Goal: Task Accomplishment & Management: Manage account settings

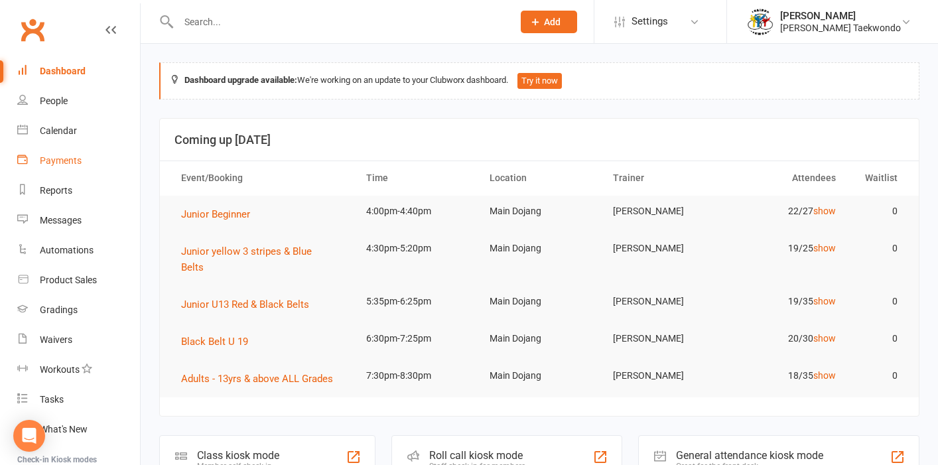
click at [62, 160] on div "Payments" at bounding box center [61, 160] width 42 height 11
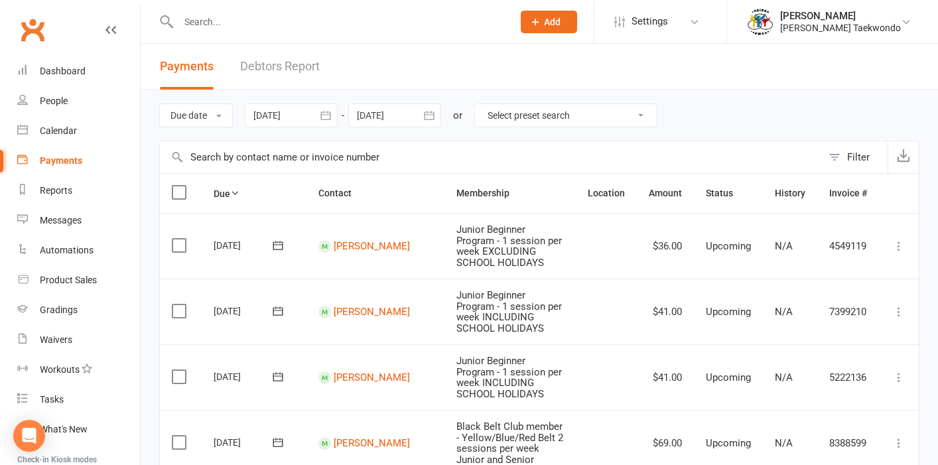
click at [256, 70] on link "Debtors Report" at bounding box center [280, 67] width 80 height 46
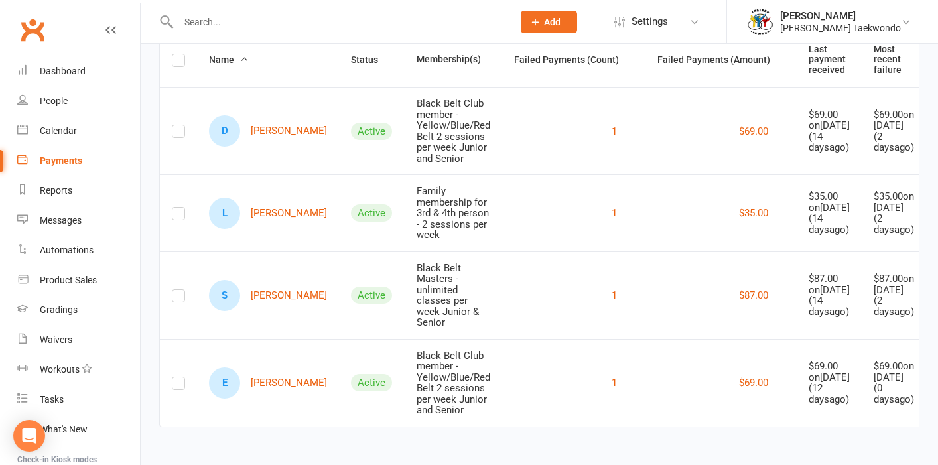
scroll to position [240, 0]
click at [271, 368] on link "E [PERSON_NAME]" at bounding box center [268, 383] width 118 height 31
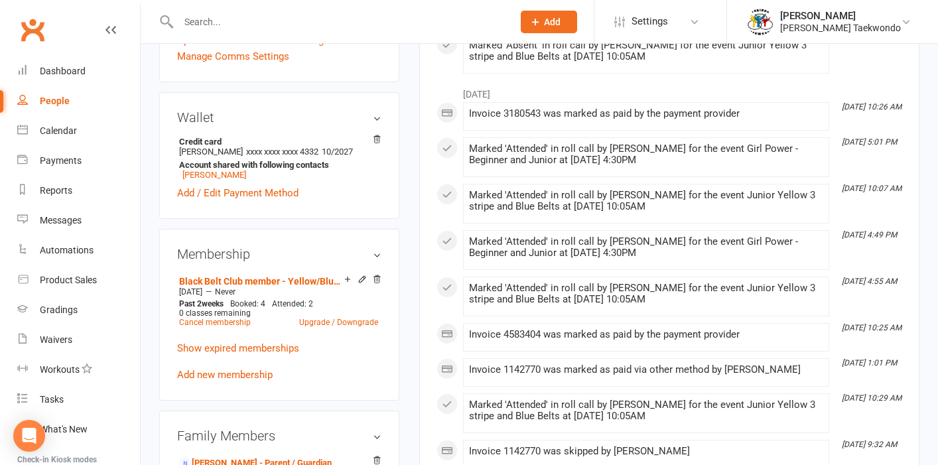
scroll to position [391, 0]
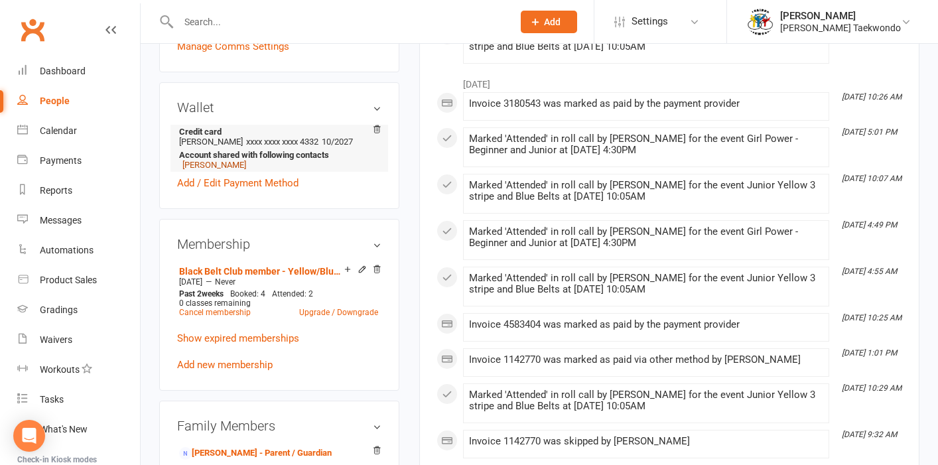
click at [200, 165] on link "[PERSON_NAME]" at bounding box center [214, 165] width 64 height 10
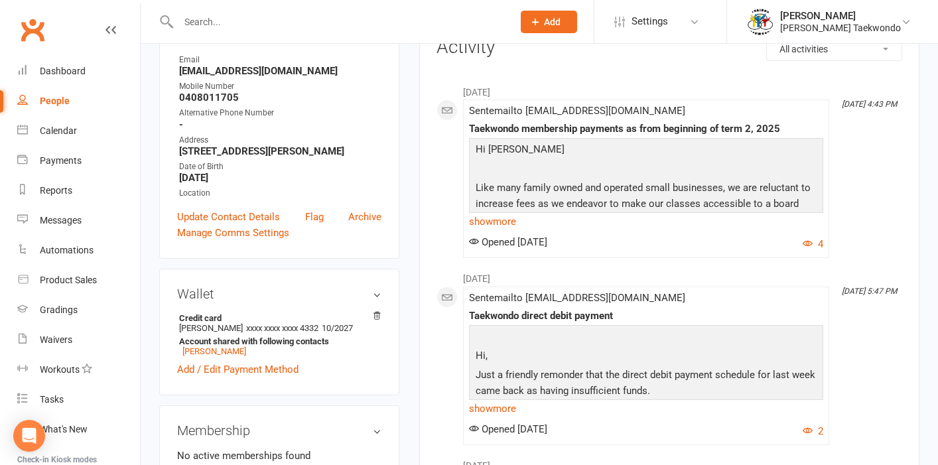
scroll to position [187, 0]
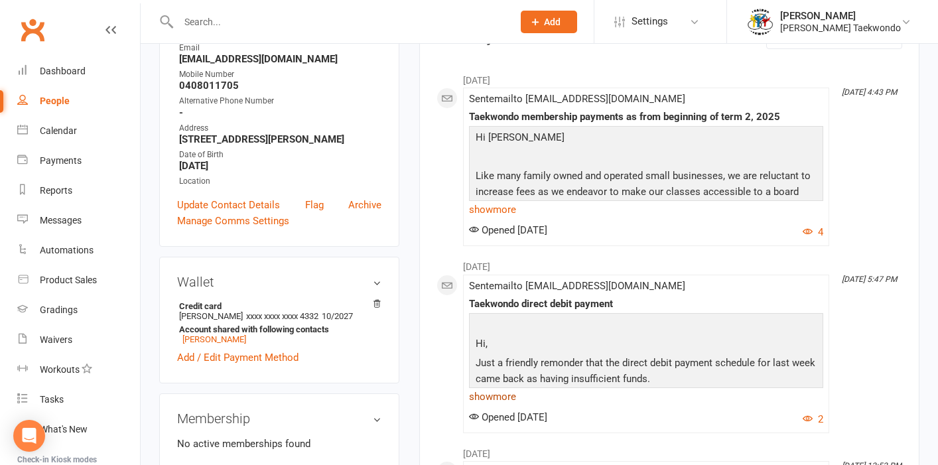
click at [510, 396] on link "show more" at bounding box center [646, 397] width 354 height 19
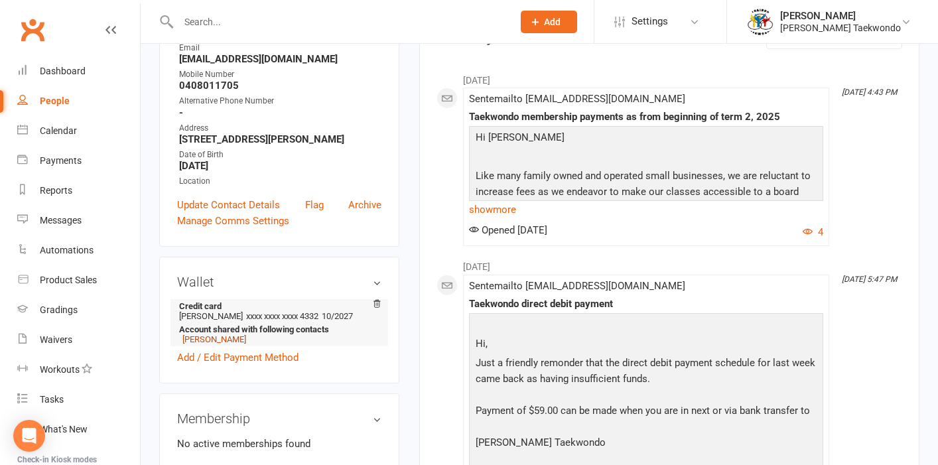
click at [218, 339] on link "[PERSON_NAME]" at bounding box center [214, 339] width 64 height 10
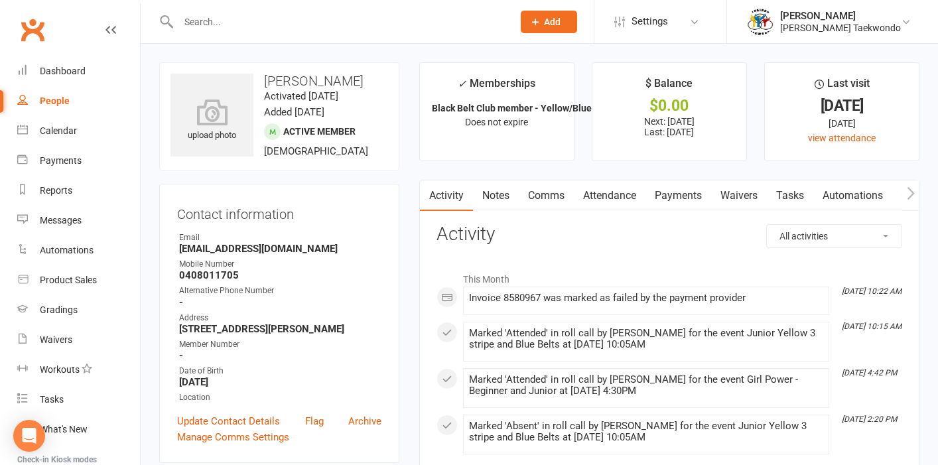
click at [676, 196] on link "Payments" at bounding box center [679, 195] width 66 height 31
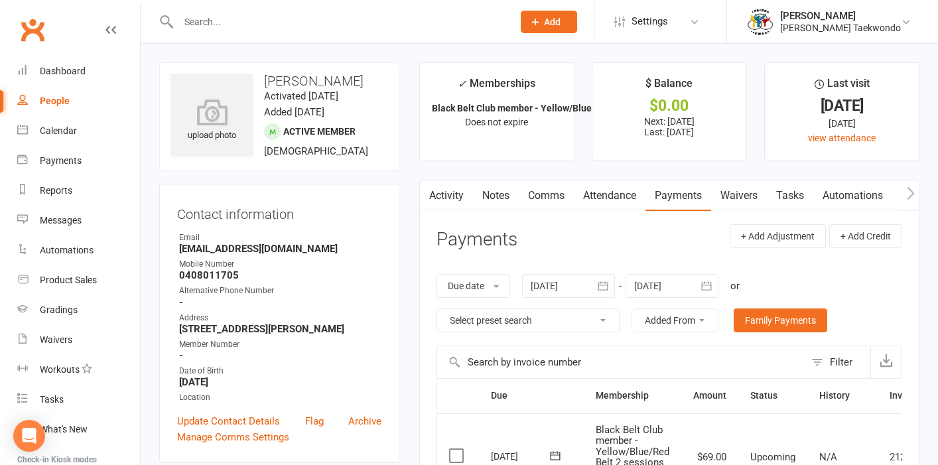
drag, startPoint x: 452, startPoint y: 195, endPoint x: 697, endPoint y: 203, distance: 245.0
click at [452, 194] on link "Activity" at bounding box center [446, 195] width 53 height 31
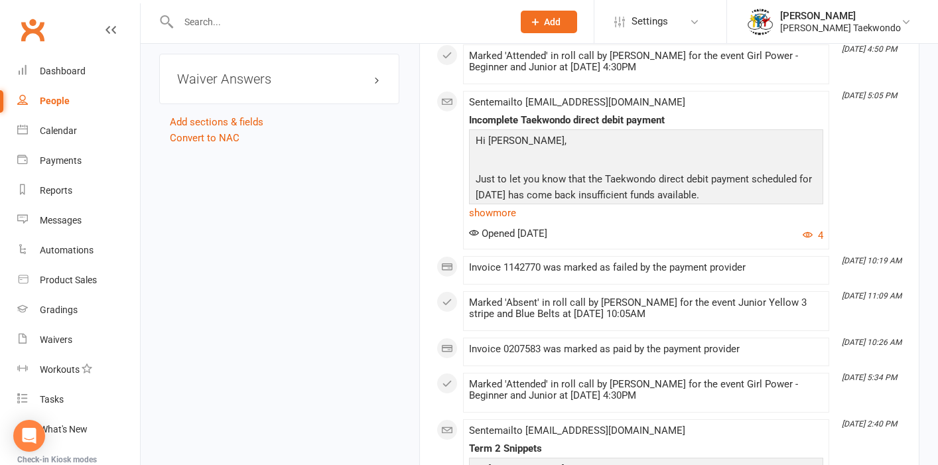
scroll to position [1261, 0]
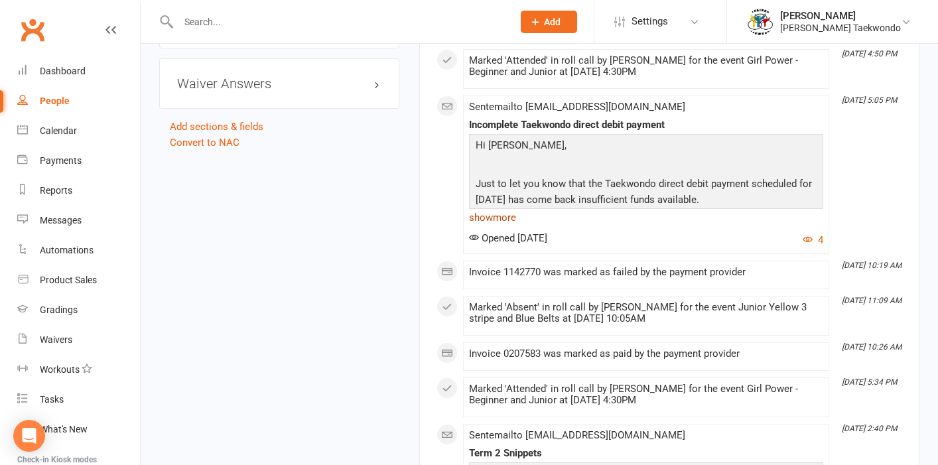
click at [496, 214] on link "show more" at bounding box center [646, 217] width 354 height 19
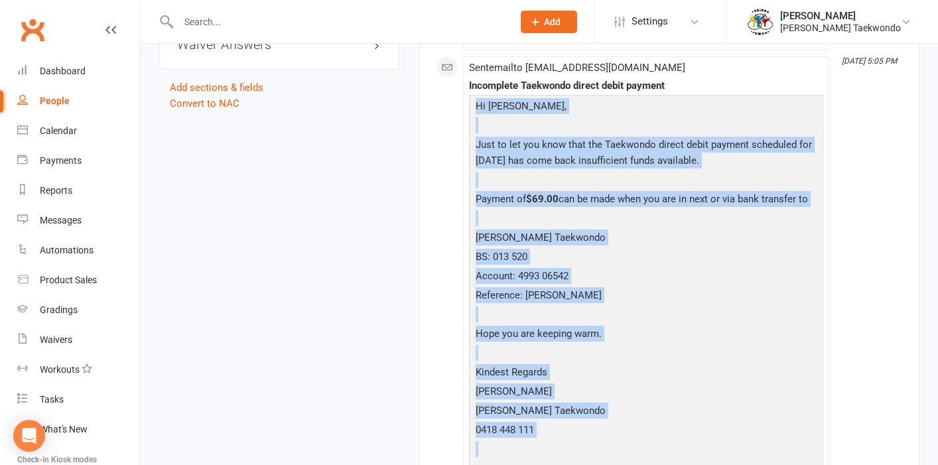
scroll to position [1303, 0]
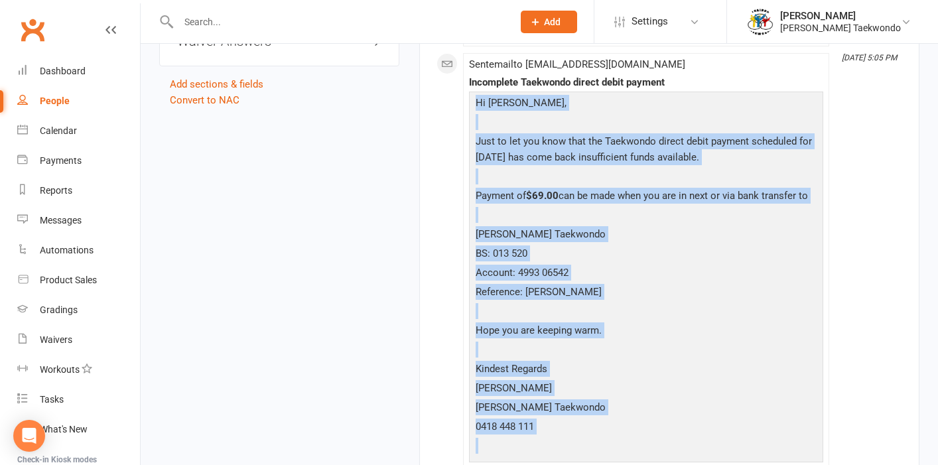
drag, startPoint x: 478, startPoint y: 142, endPoint x: 610, endPoint y: 427, distance: 314.1
click at [572, 445] on div "Hi [PERSON_NAME], Just to let you know that the Taekwondo direct debit payment …" at bounding box center [646, 276] width 348 height 362
copy div "Hi [PERSON_NAME], Just to let you know that the Taekwondo direct debit payment …"
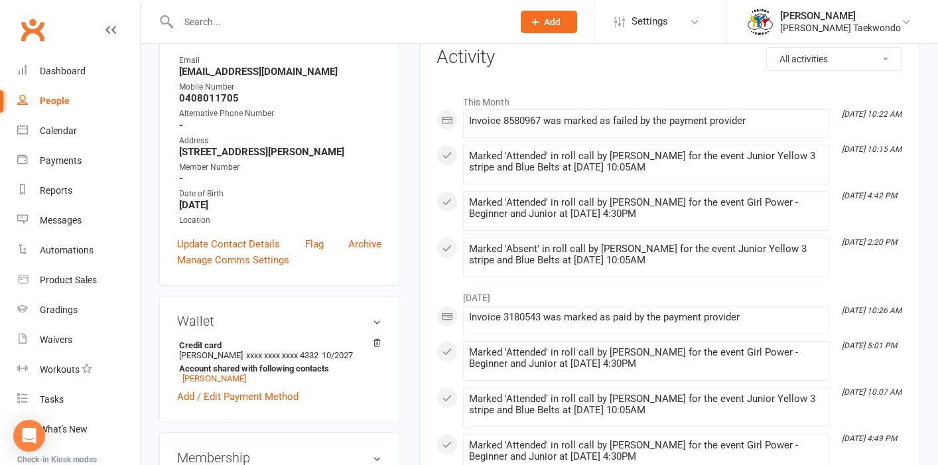
scroll to position [0, 0]
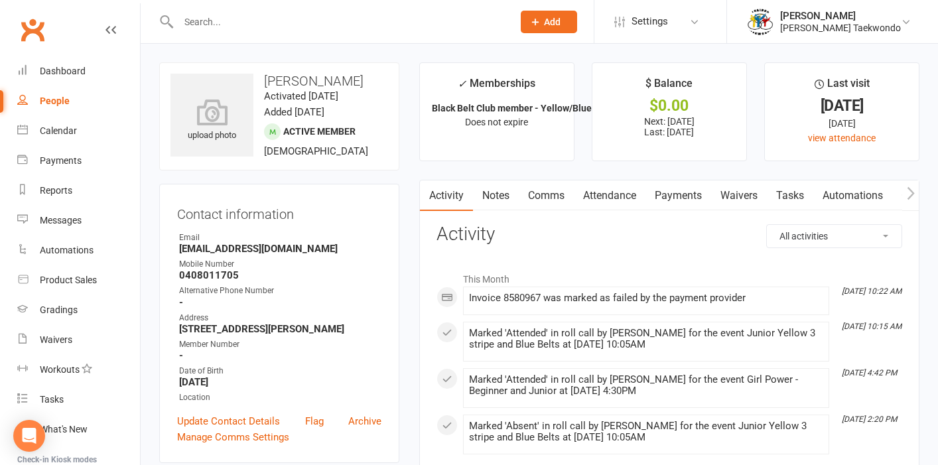
click at [548, 192] on link "Comms" at bounding box center [546, 195] width 55 height 31
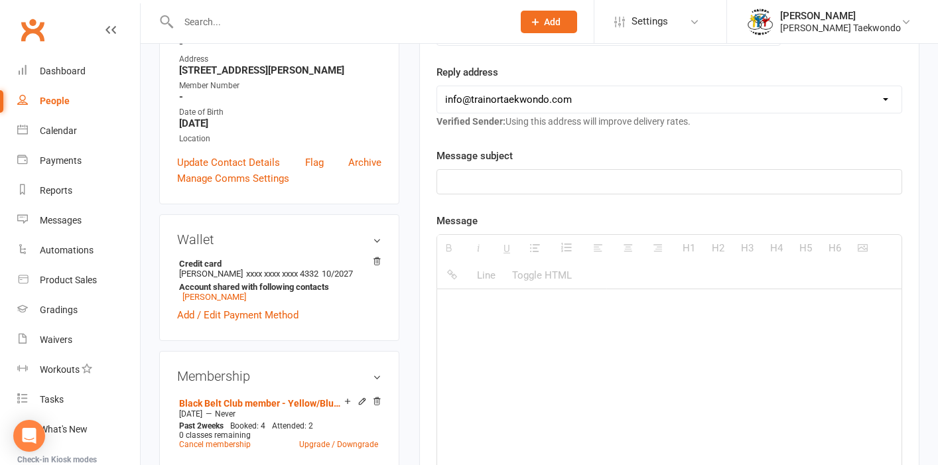
scroll to position [286, 0]
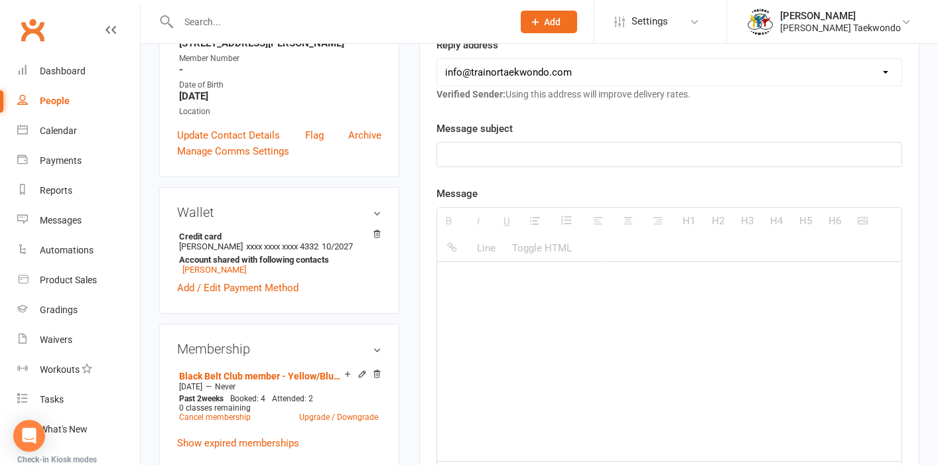
click at [470, 275] on p at bounding box center [669, 281] width 449 height 16
paste div
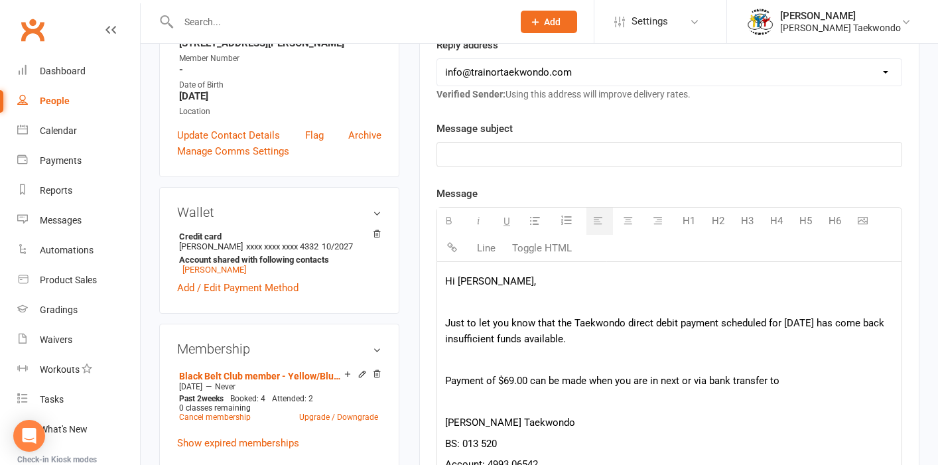
click at [461, 148] on p at bounding box center [669, 155] width 449 height 16
click at [480, 154] on p "Taekowndo direct debit payment" at bounding box center [669, 155] width 449 height 16
click at [463, 361] on p at bounding box center [669, 360] width 449 height 16
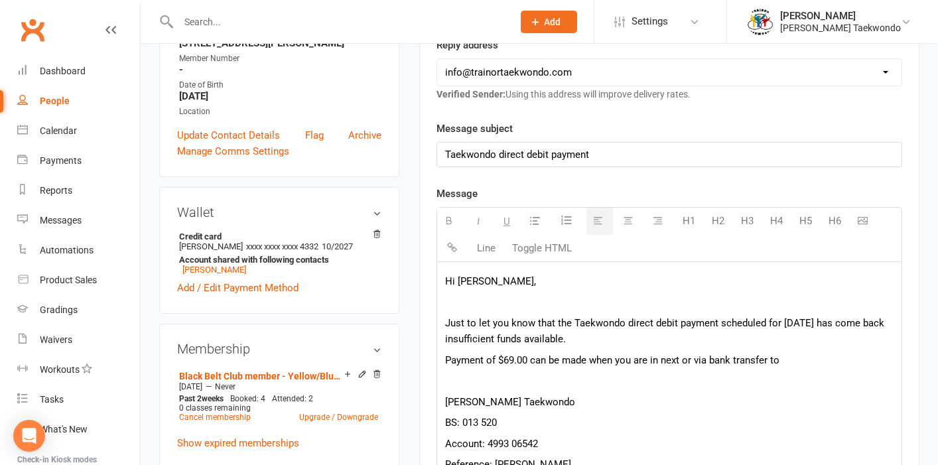
click at [457, 386] on p at bounding box center [669, 381] width 449 height 16
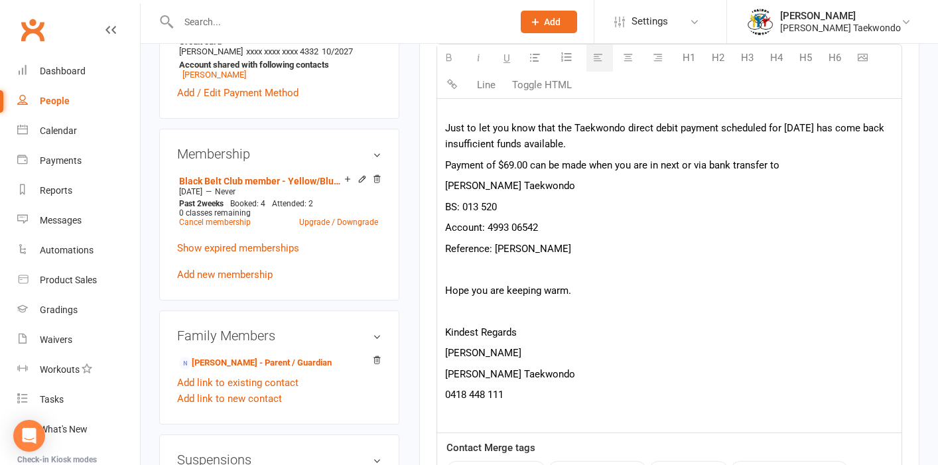
scroll to position [494, 0]
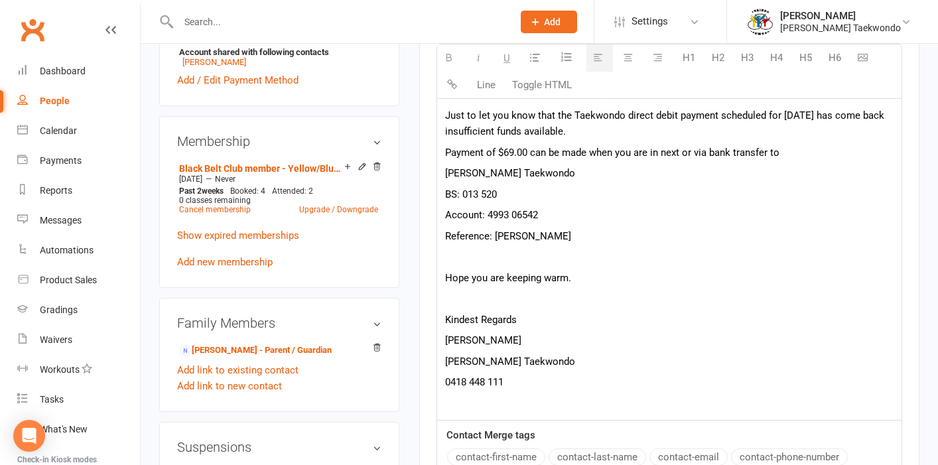
click at [567, 279] on p "Hope you are keeping warm." at bounding box center [669, 278] width 449 height 16
drag, startPoint x: 619, startPoint y: 360, endPoint x: 819, endPoint y: 346, distance: 200.2
click at [622, 360] on p "[PERSON_NAME] Taekwondo" at bounding box center [669, 362] width 449 height 16
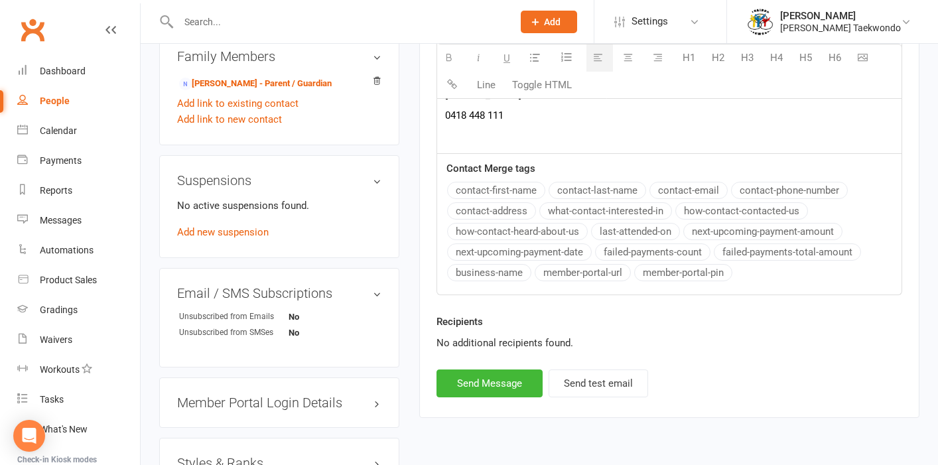
scroll to position [763, 0]
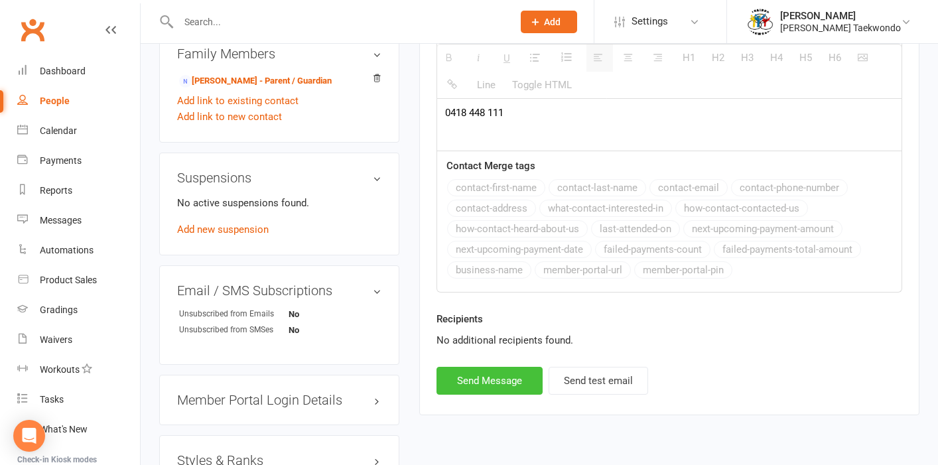
click at [505, 382] on button "Send Message" at bounding box center [490, 381] width 106 height 28
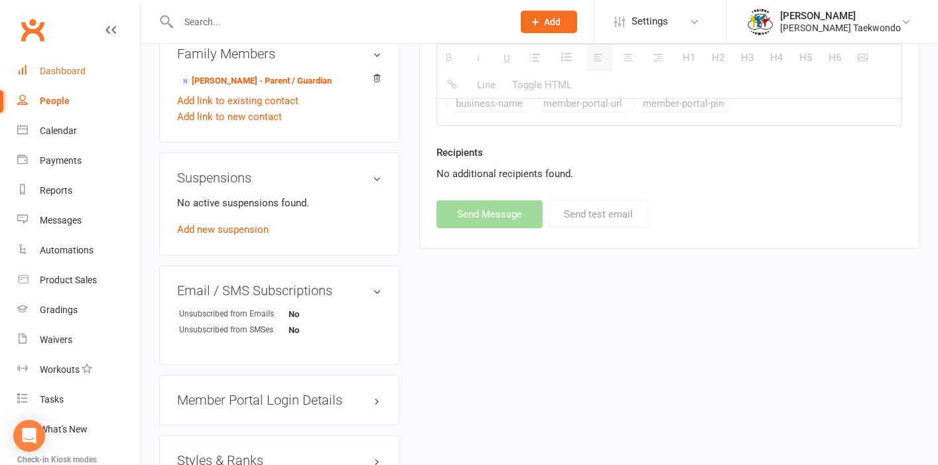
click at [71, 72] on div "Dashboard" at bounding box center [63, 71] width 46 height 11
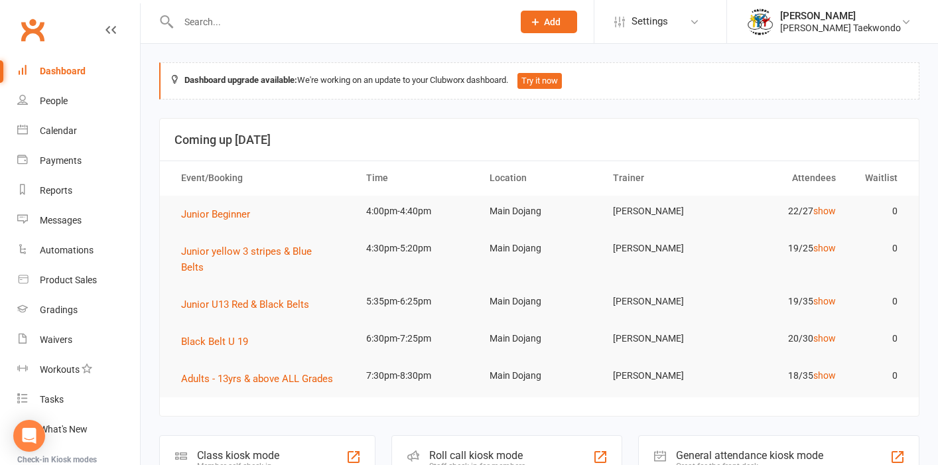
click at [223, 27] on input "text" at bounding box center [339, 22] width 329 height 19
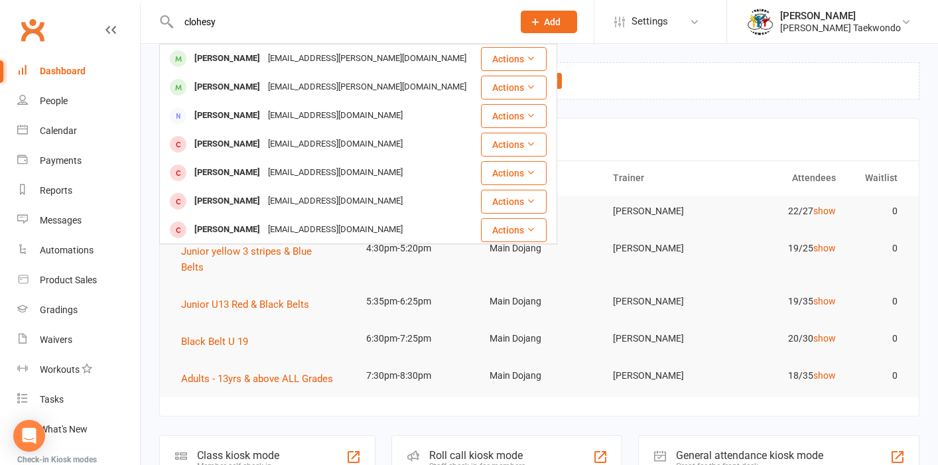
type input "closest"
drag, startPoint x: 223, startPoint y: 30, endPoint x: 234, endPoint y: 58, distance: 30.7
click at [234, 58] on div "[PERSON_NAME]" at bounding box center [227, 58] width 74 height 19
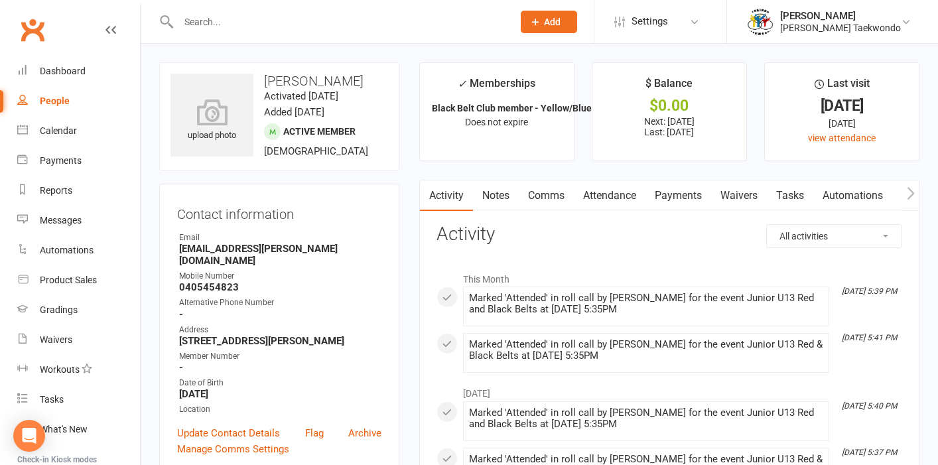
click at [681, 192] on link "Payments" at bounding box center [679, 195] width 66 height 31
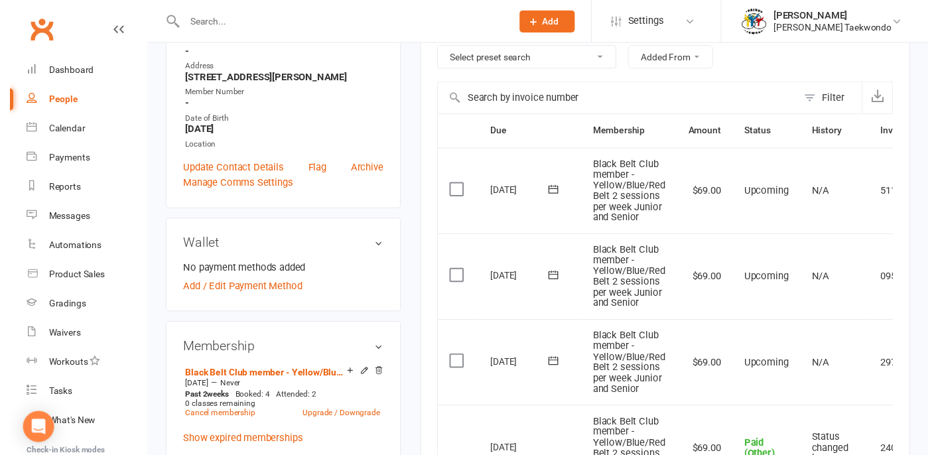
scroll to position [312, 0]
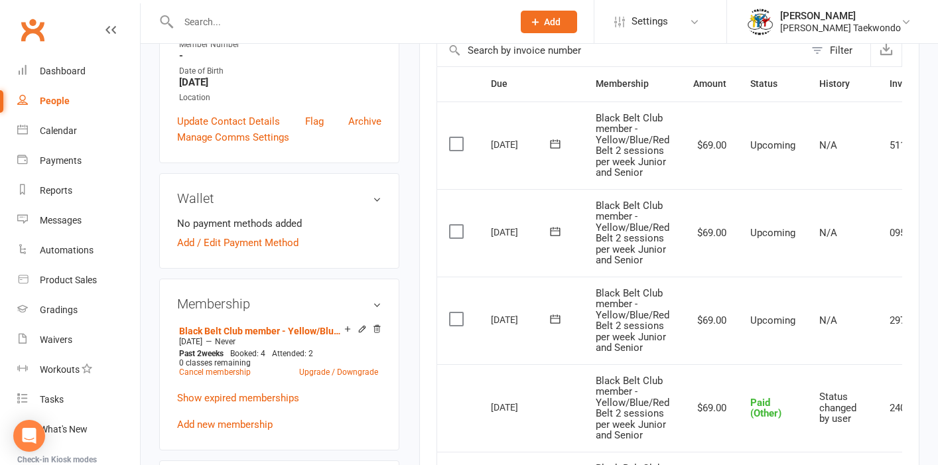
click at [456, 313] on label at bounding box center [458, 319] width 18 height 13
click at [456, 313] on input "checkbox" at bounding box center [453, 313] width 9 height 0
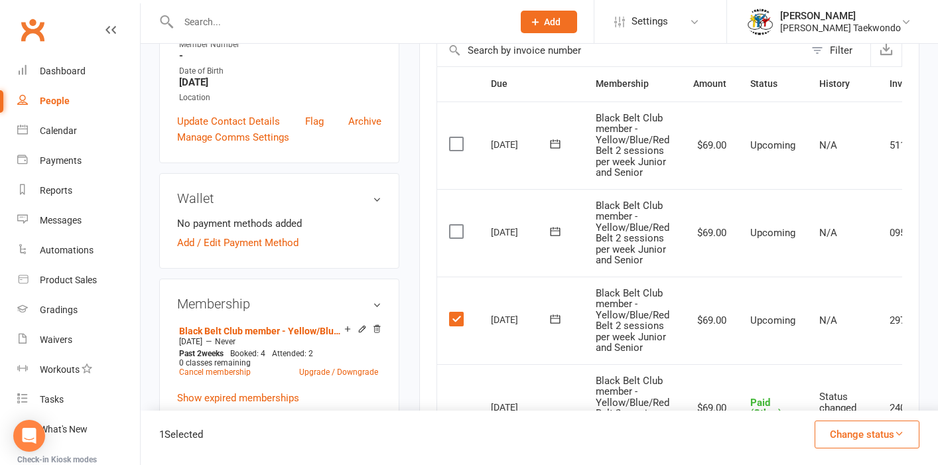
click at [778, 435] on icon "button" at bounding box center [899, 434] width 10 height 10
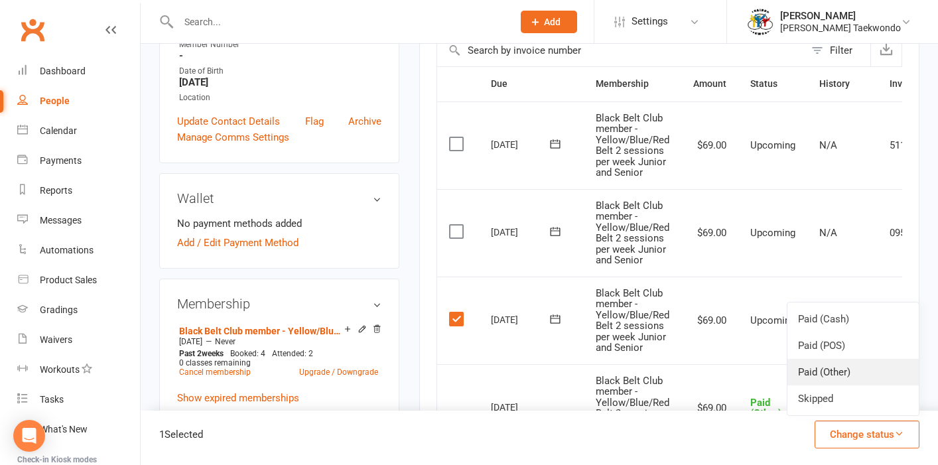
click at [778, 377] on link "Paid (Other)" at bounding box center [853, 372] width 131 height 27
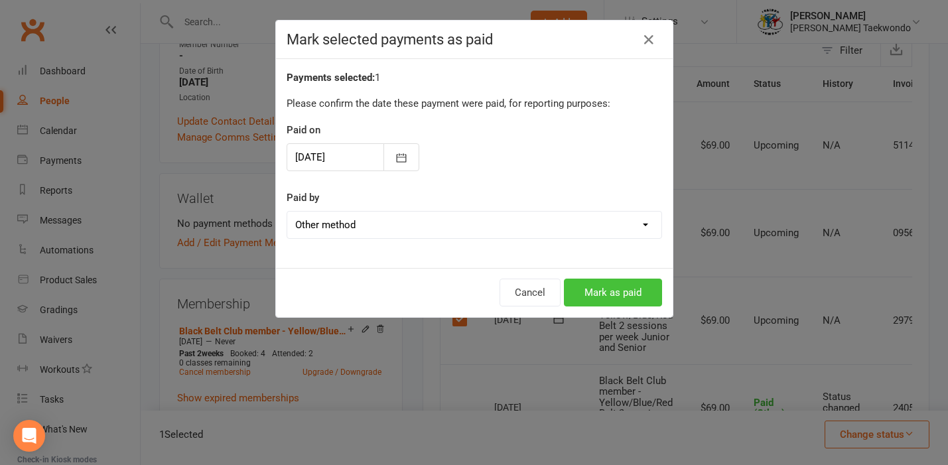
click at [601, 297] on button "Mark as paid" at bounding box center [613, 293] width 98 height 28
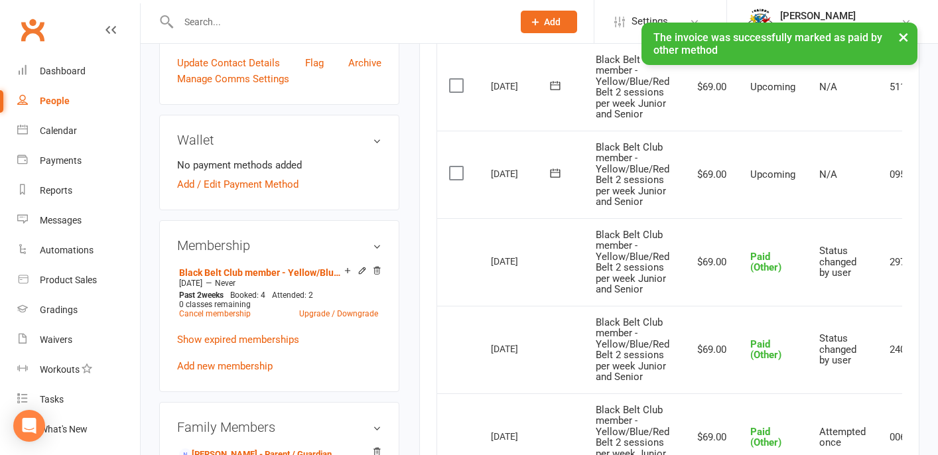
scroll to position [562, 0]
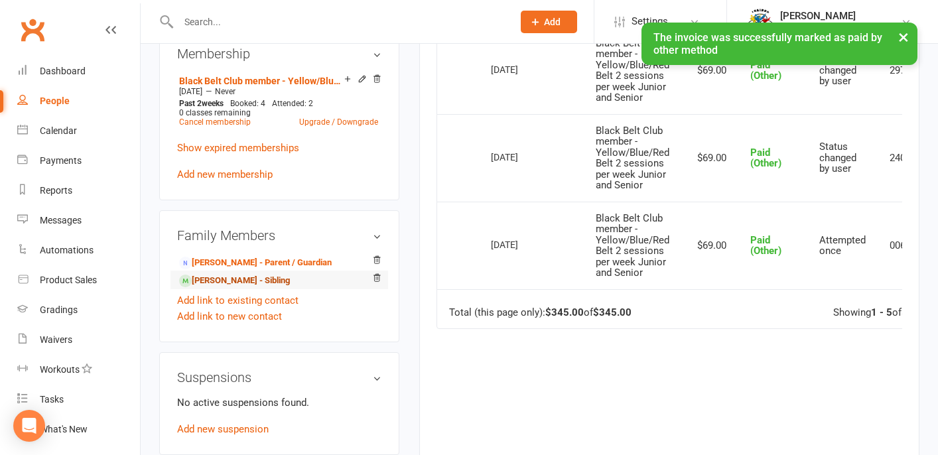
click at [246, 274] on link "[PERSON_NAME] - Sibling" at bounding box center [234, 281] width 111 height 14
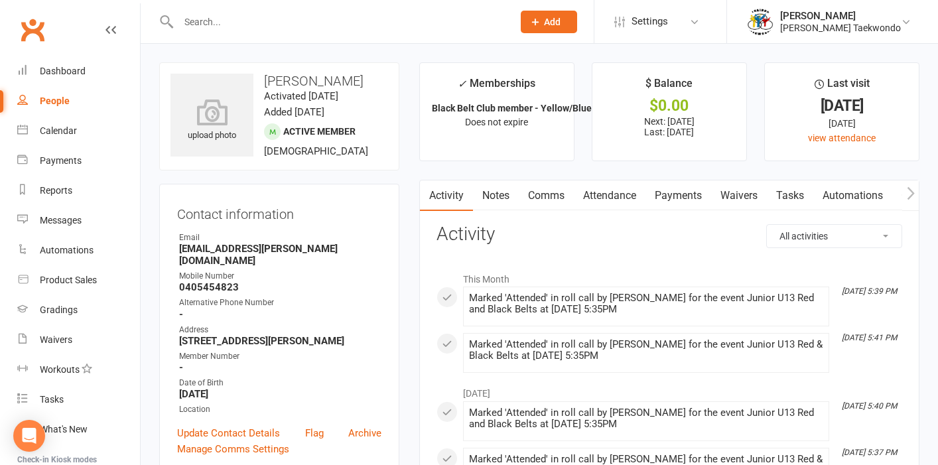
click at [671, 192] on link "Payments" at bounding box center [679, 195] width 66 height 31
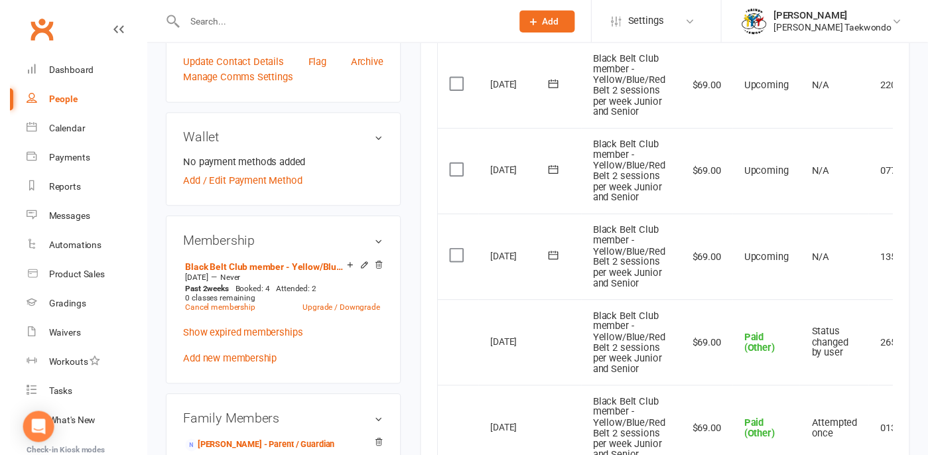
scroll to position [383, 0]
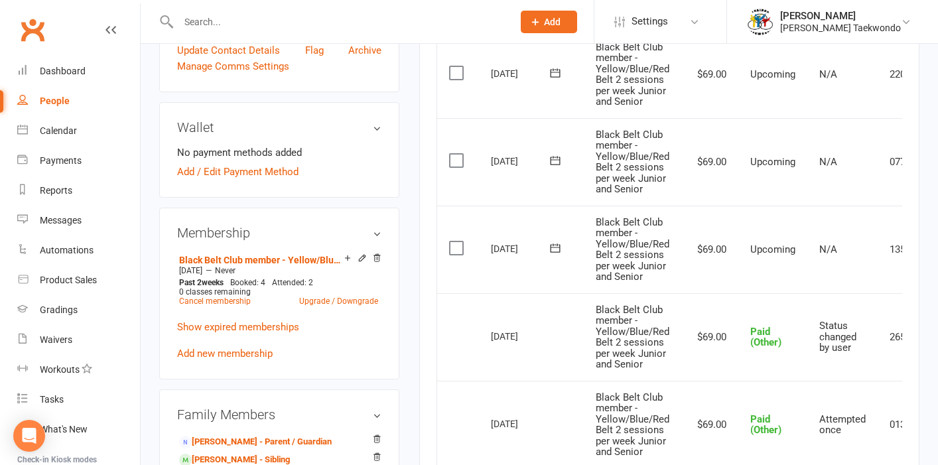
click at [454, 244] on label at bounding box center [458, 248] width 18 height 13
click at [454, 242] on input "checkbox" at bounding box center [453, 242] width 9 height 0
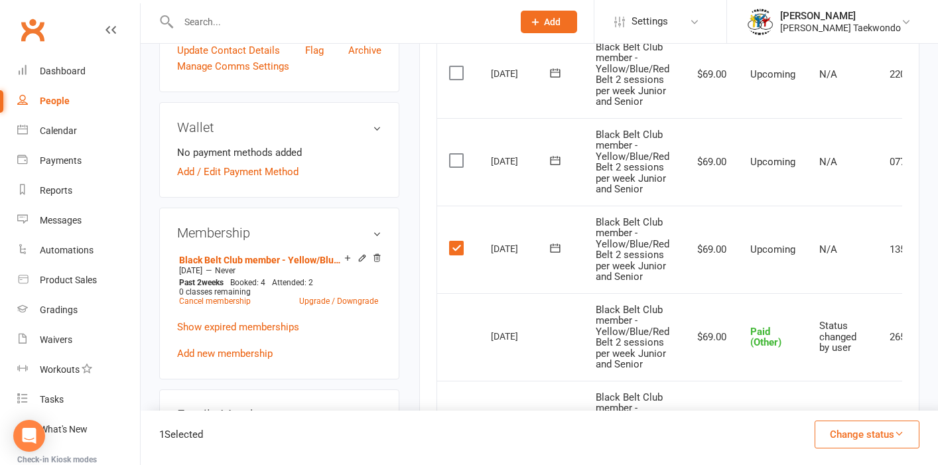
click at [778, 431] on icon "button" at bounding box center [899, 434] width 10 height 10
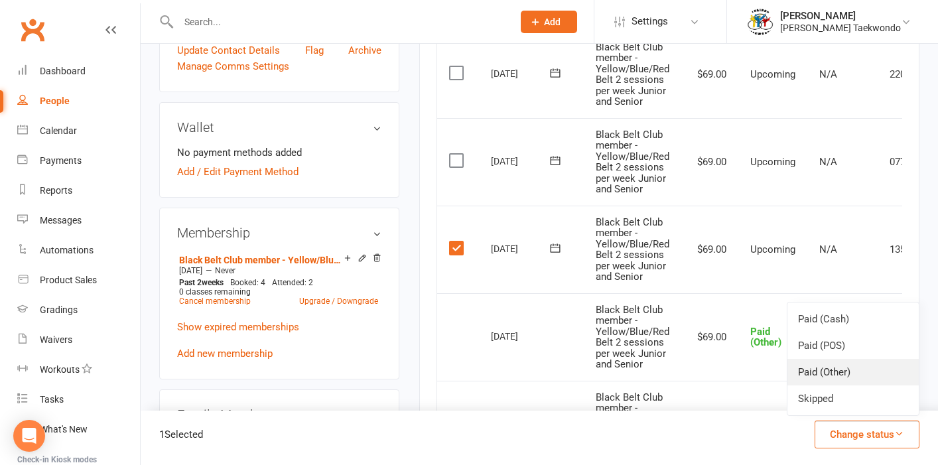
click at [778, 376] on link "Paid (Other)" at bounding box center [853, 372] width 131 height 27
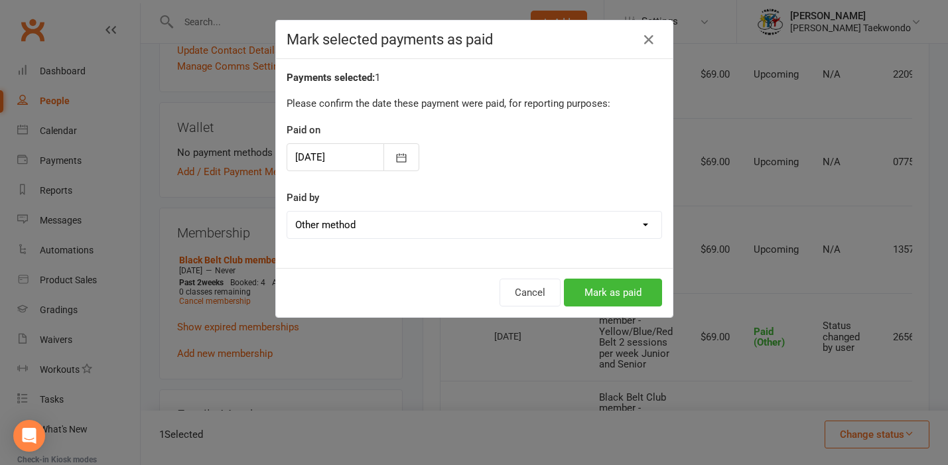
click at [594, 307] on div "Cancel Mark as paid" at bounding box center [474, 292] width 397 height 49
click at [594, 297] on button "Mark as paid" at bounding box center [613, 293] width 98 height 28
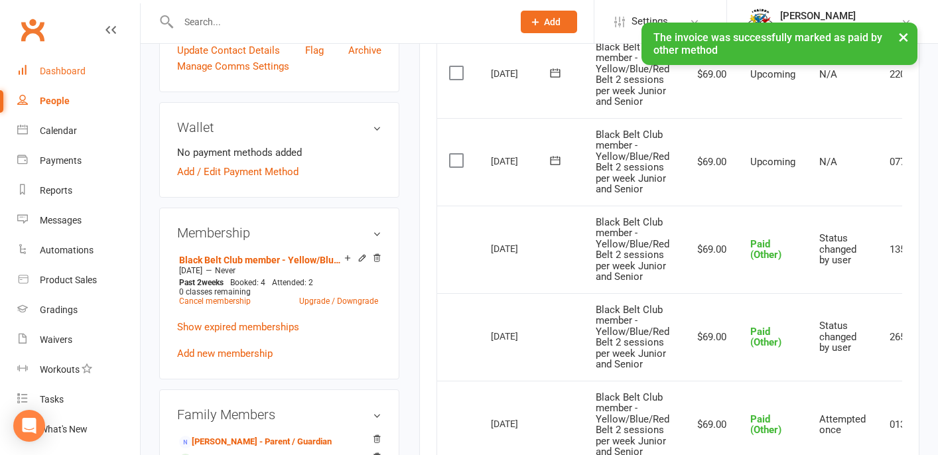
click at [70, 71] on div "Dashboard" at bounding box center [63, 71] width 46 height 11
